Goal: Register for event/course

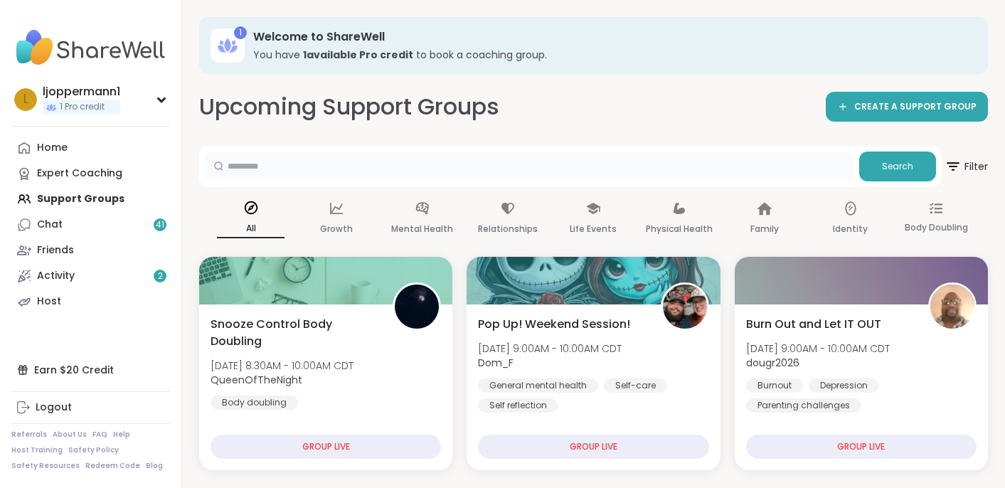
click at [286, 172] on input "text" at bounding box center [529, 165] width 648 height 28
type input "*******"
click at [892, 163] on span "Search" at bounding box center [897, 166] width 31 height 13
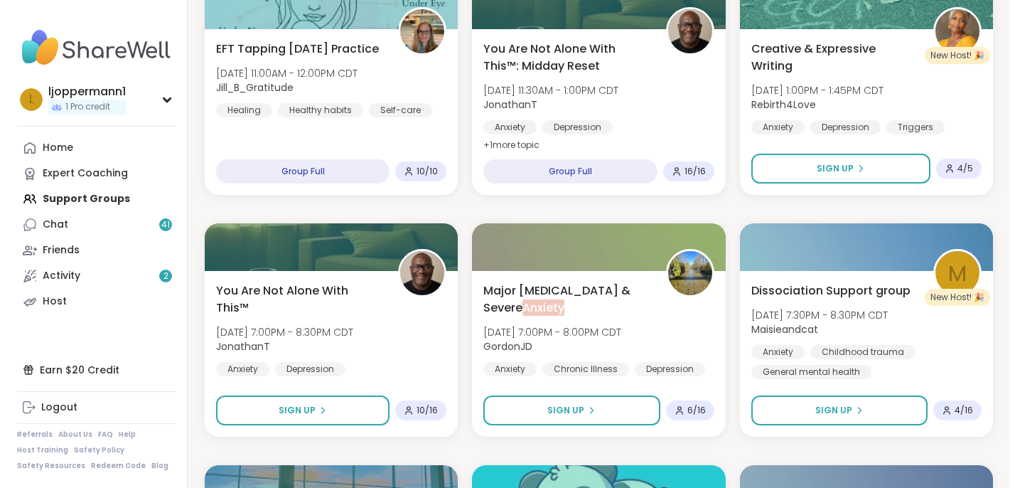
scroll to position [274, 0]
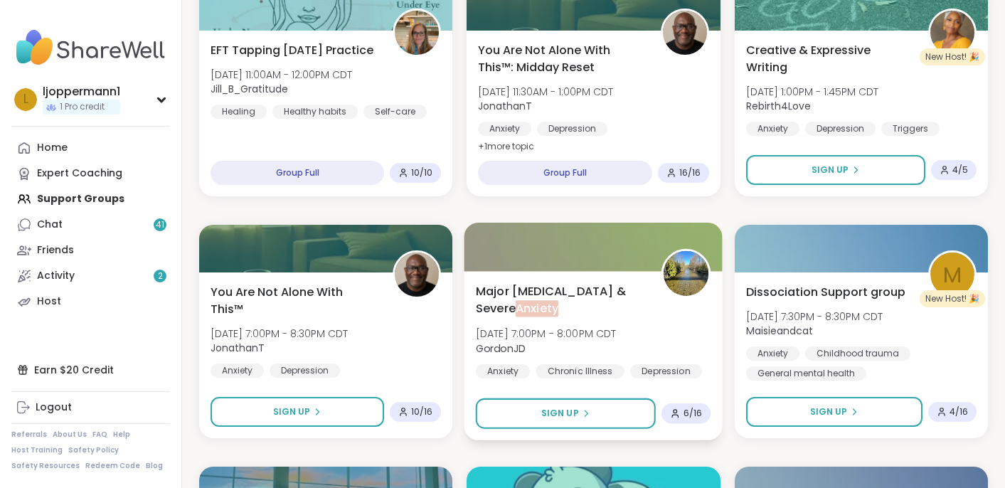
click at [540, 288] on span "Major [MEDICAL_DATA] & Severe Anxiety" at bounding box center [561, 299] width 170 height 35
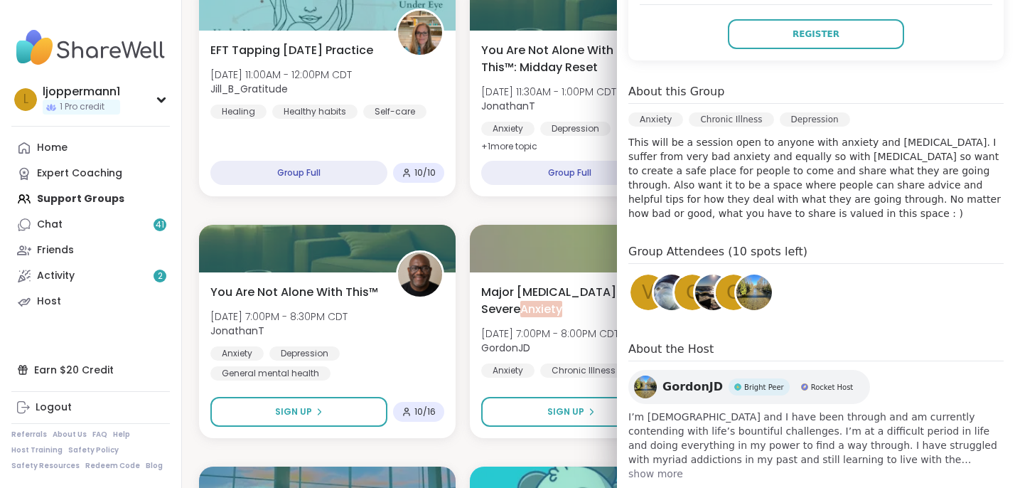
scroll to position [354, 0]
click at [660, 465] on span "show more" at bounding box center [815, 472] width 375 height 14
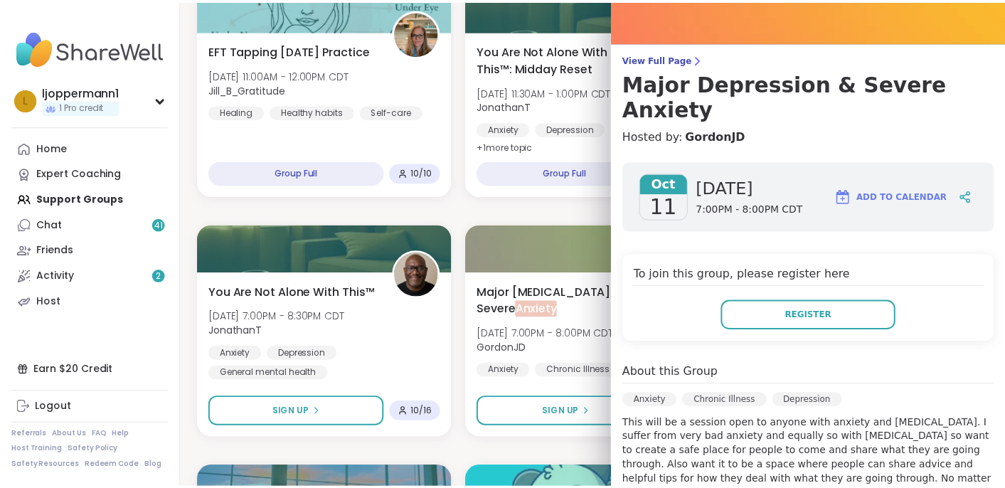
scroll to position [0, 0]
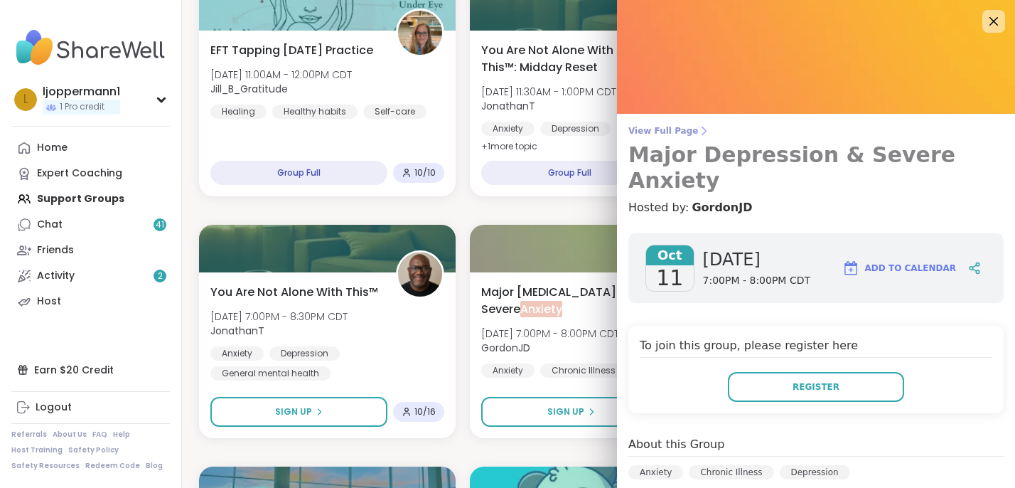
click at [661, 128] on span "View Full Page" at bounding box center [815, 130] width 375 height 11
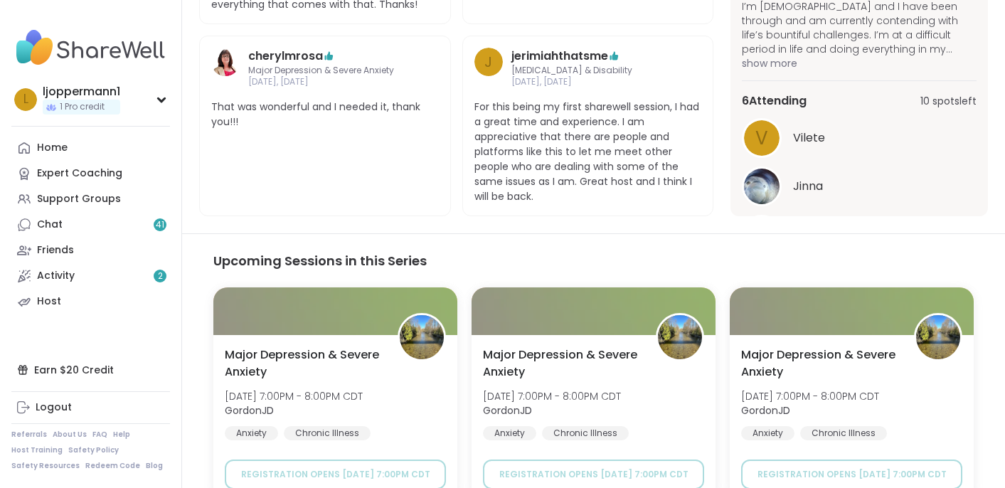
scroll to position [684, 0]
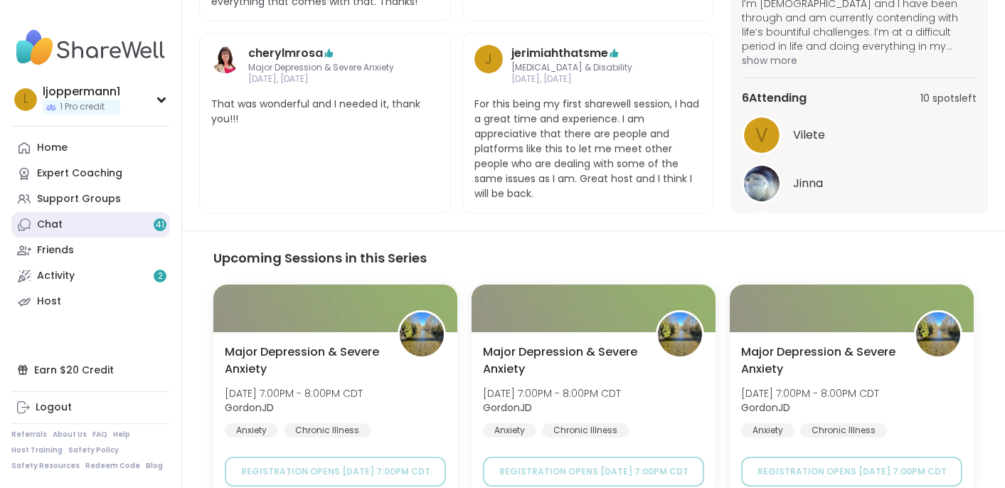
click at [53, 221] on div "Chat 41" at bounding box center [50, 225] width 26 height 14
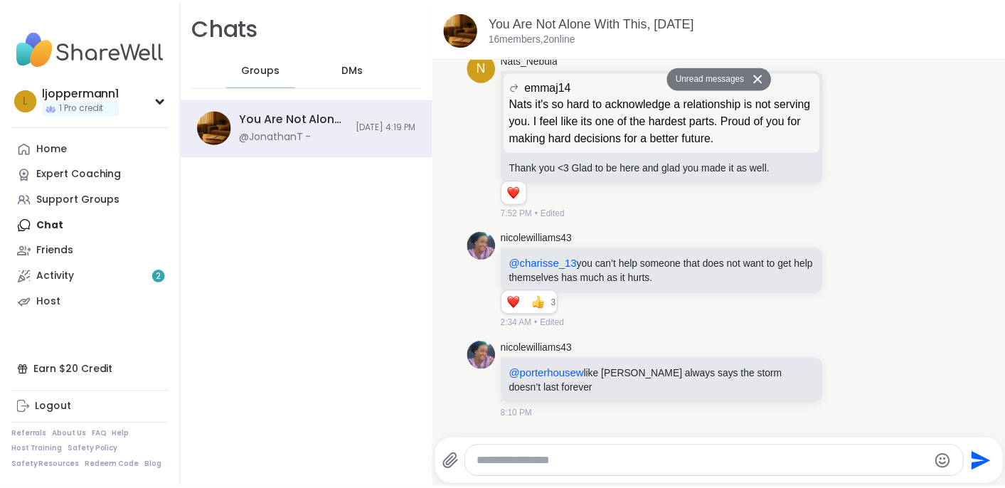
scroll to position [5828, 0]
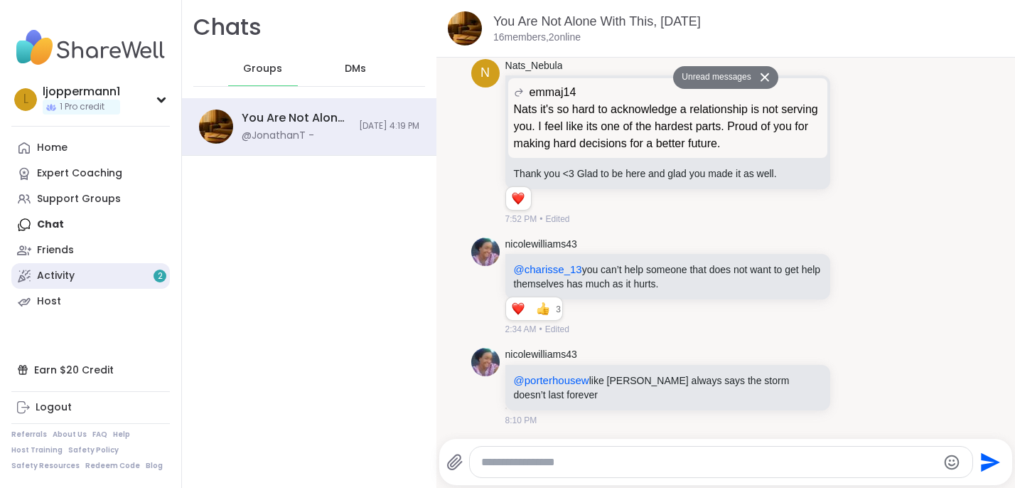
click at [74, 273] on link "Activity 2" at bounding box center [90, 276] width 159 height 26
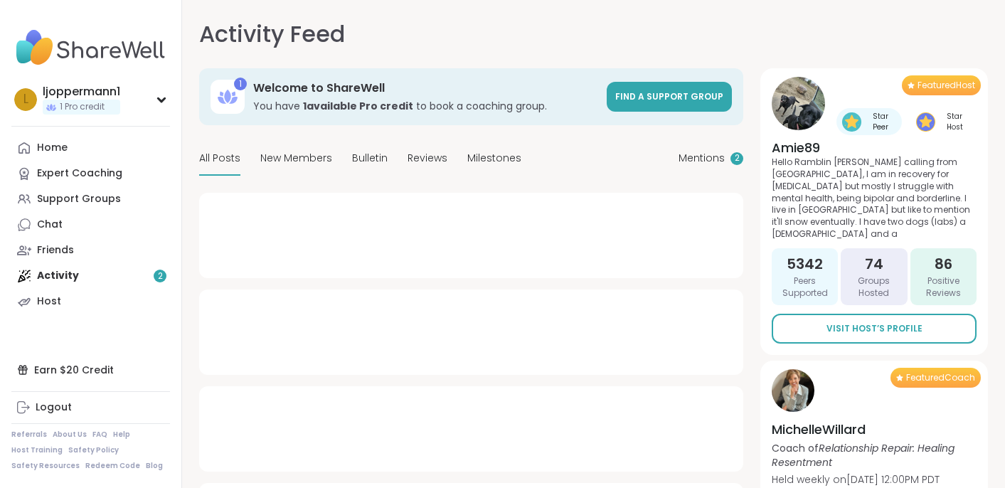
type textarea "*"
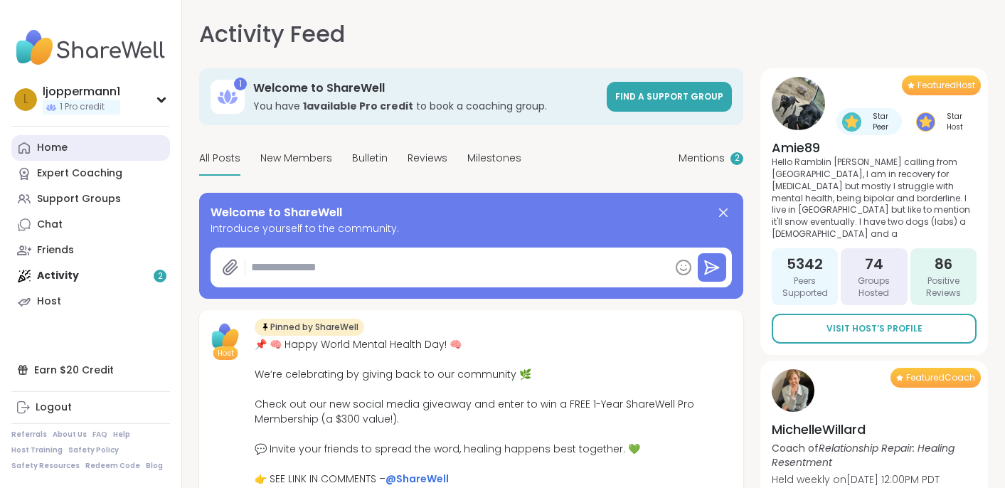
click at [59, 144] on div "Home" at bounding box center [52, 148] width 31 height 14
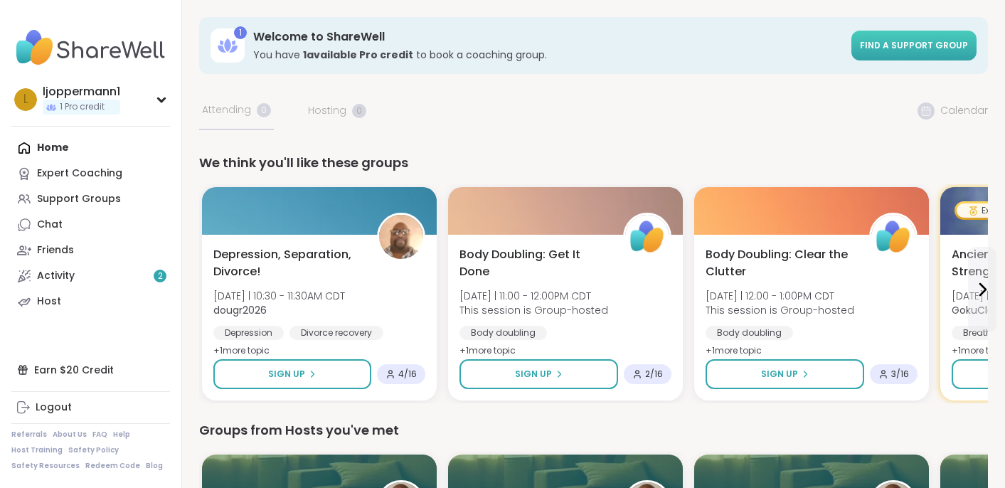
click at [919, 38] on link "Find a support group" at bounding box center [913, 46] width 125 height 30
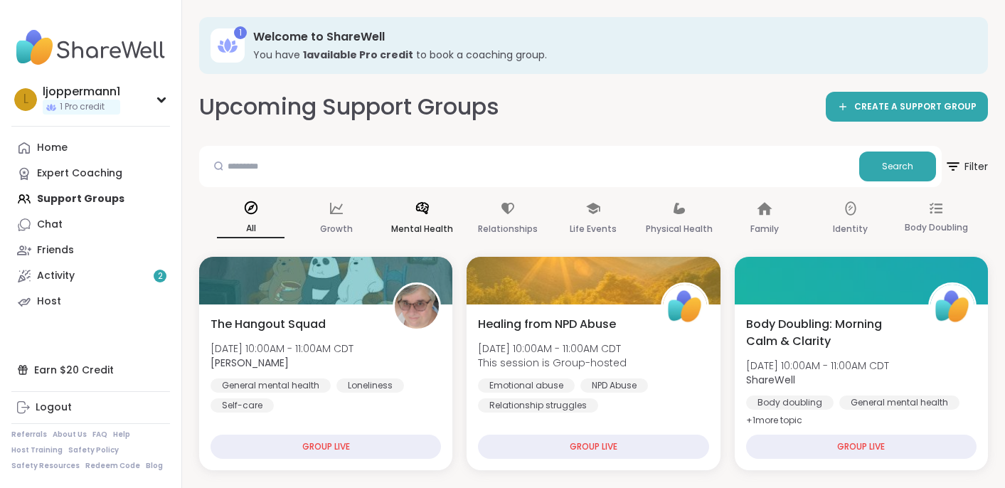
click at [428, 218] on div "Mental Health" at bounding box center [422, 219] width 68 height 53
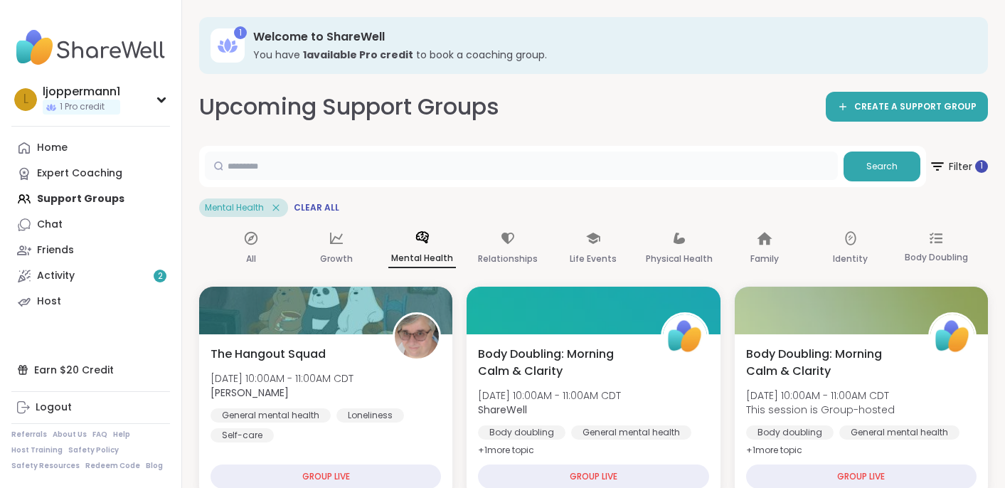
click at [432, 166] on input "text" at bounding box center [521, 165] width 633 height 28
click at [331, 165] on input "text" at bounding box center [521, 165] width 633 height 28
type input "*******"
click at [867, 168] on button "Search" at bounding box center [881, 166] width 77 height 30
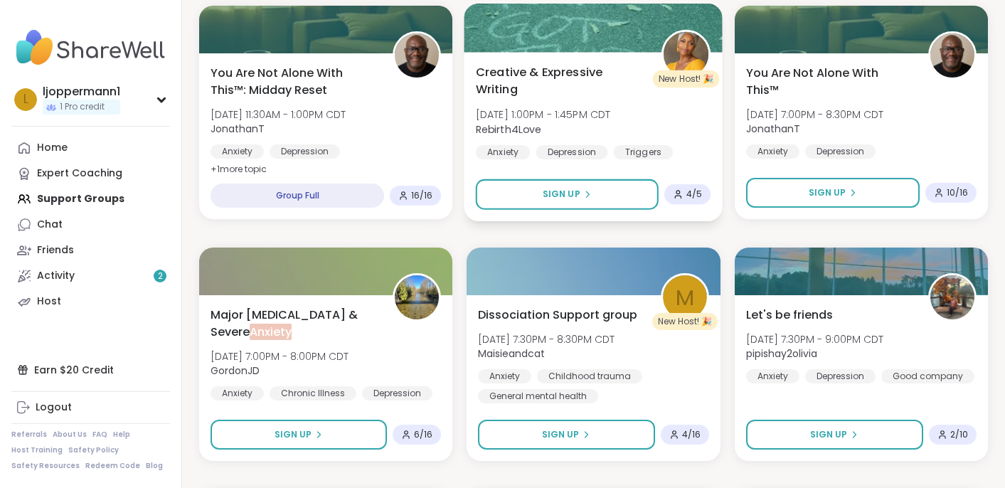
scroll to position [289, 0]
